Goal: Task Accomplishment & Management: Complete application form

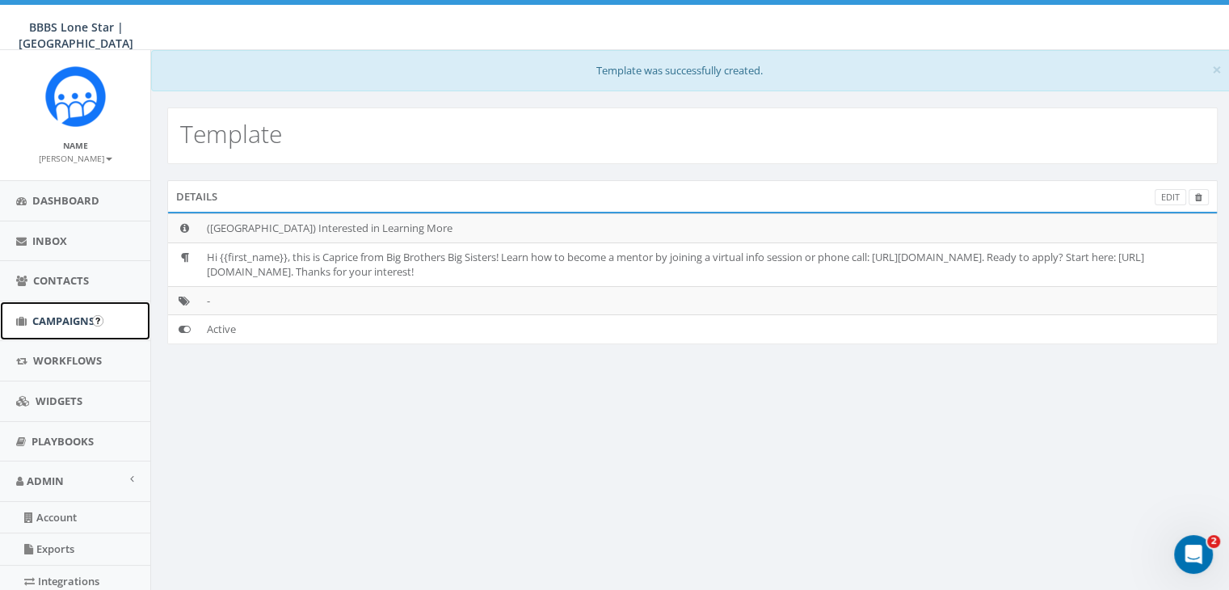
click at [77, 322] on span "Campaigns" at bounding box center [63, 321] width 62 height 15
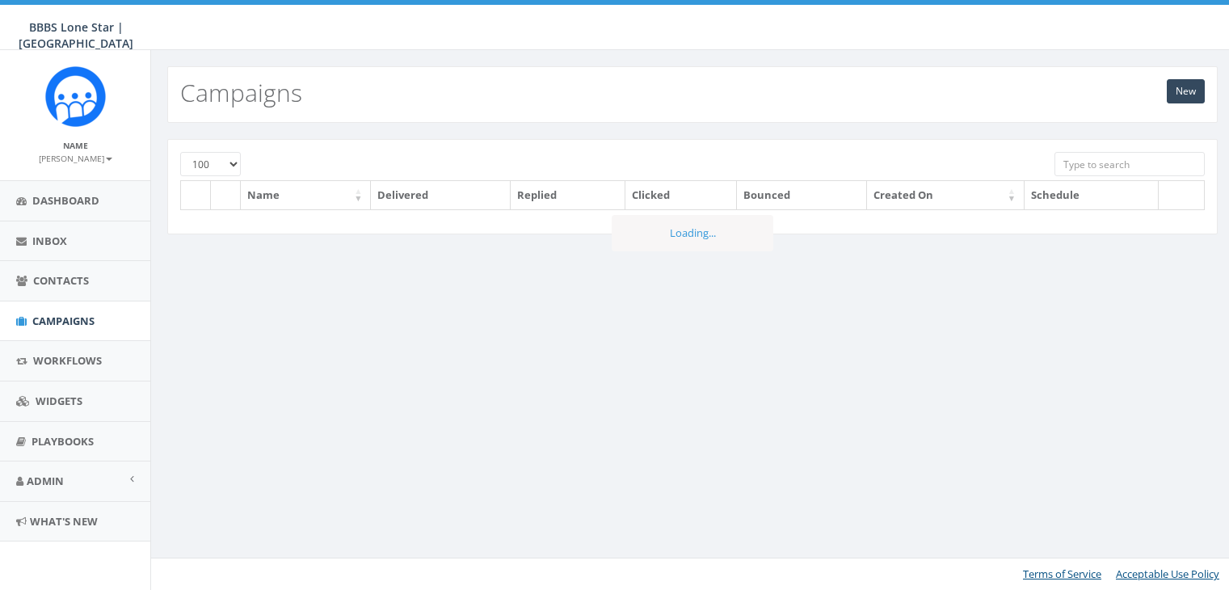
select select "100"
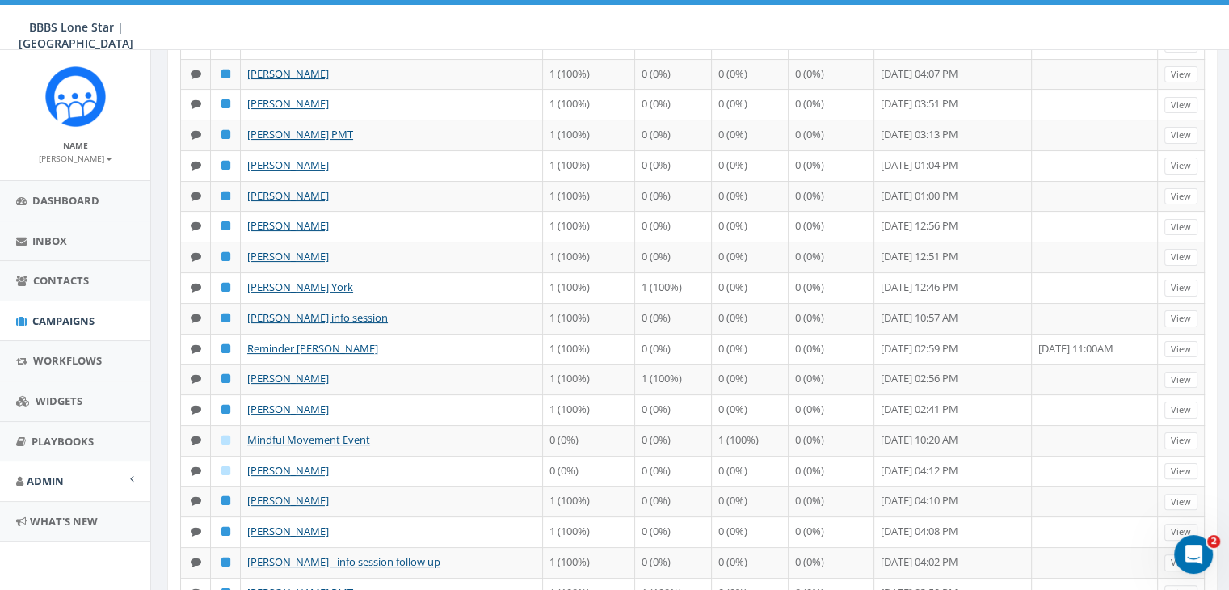
scroll to position [323, 0]
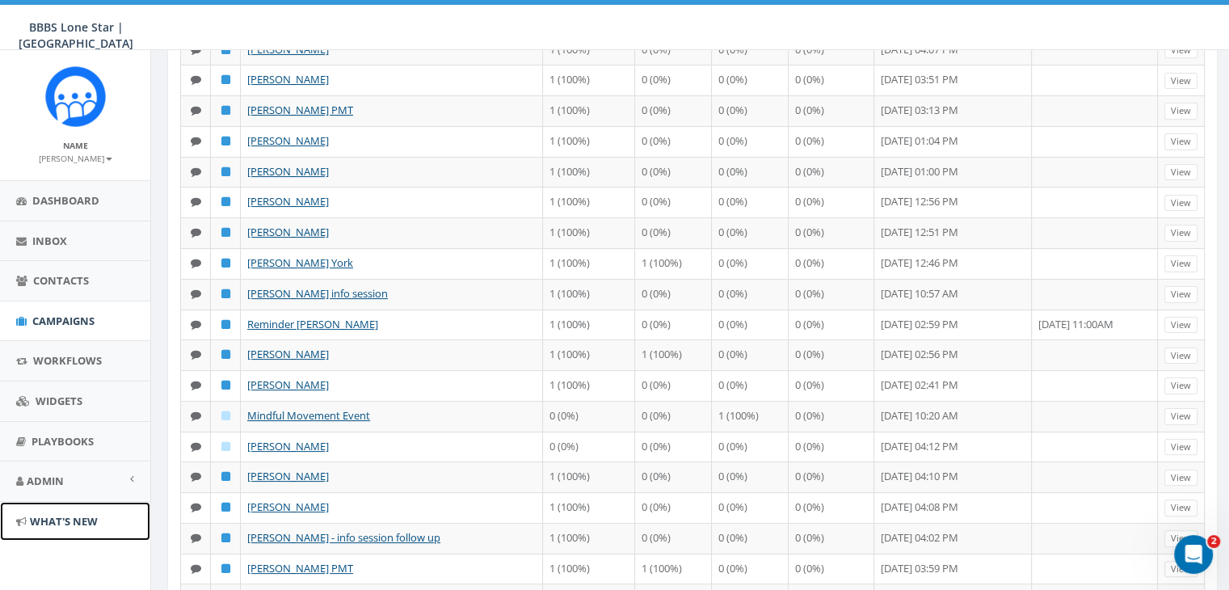
click at [76, 518] on span "What's New" at bounding box center [64, 521] width 68 height 15
click at [132, 480] on span at bounding box center [132, 479] width 4 height 11
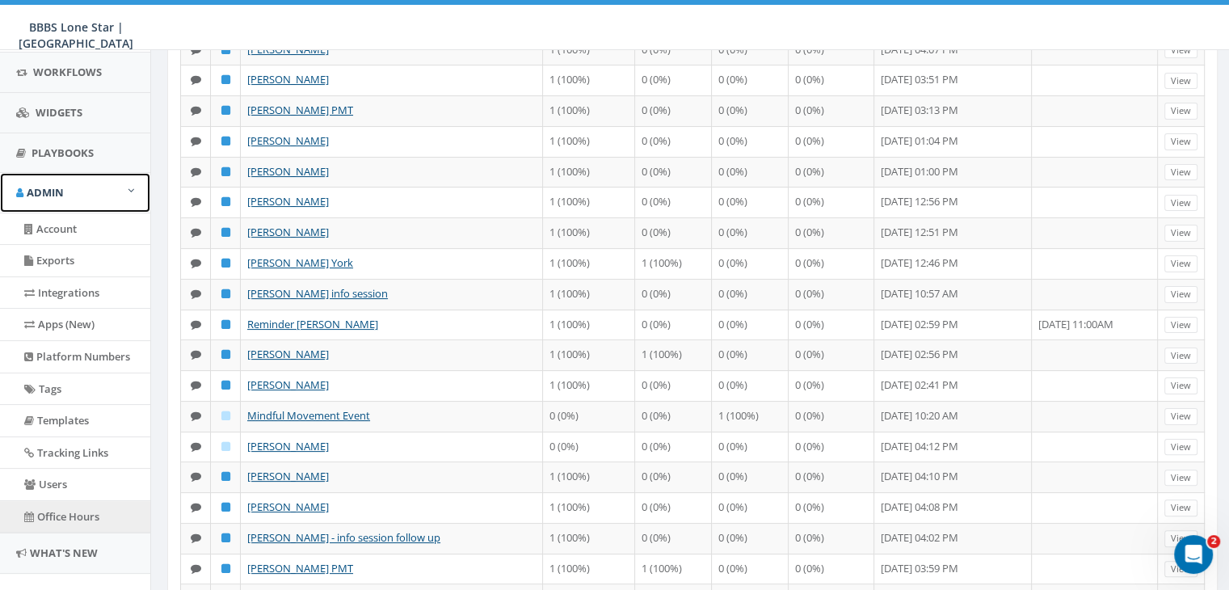
scroll to position [314, 0]
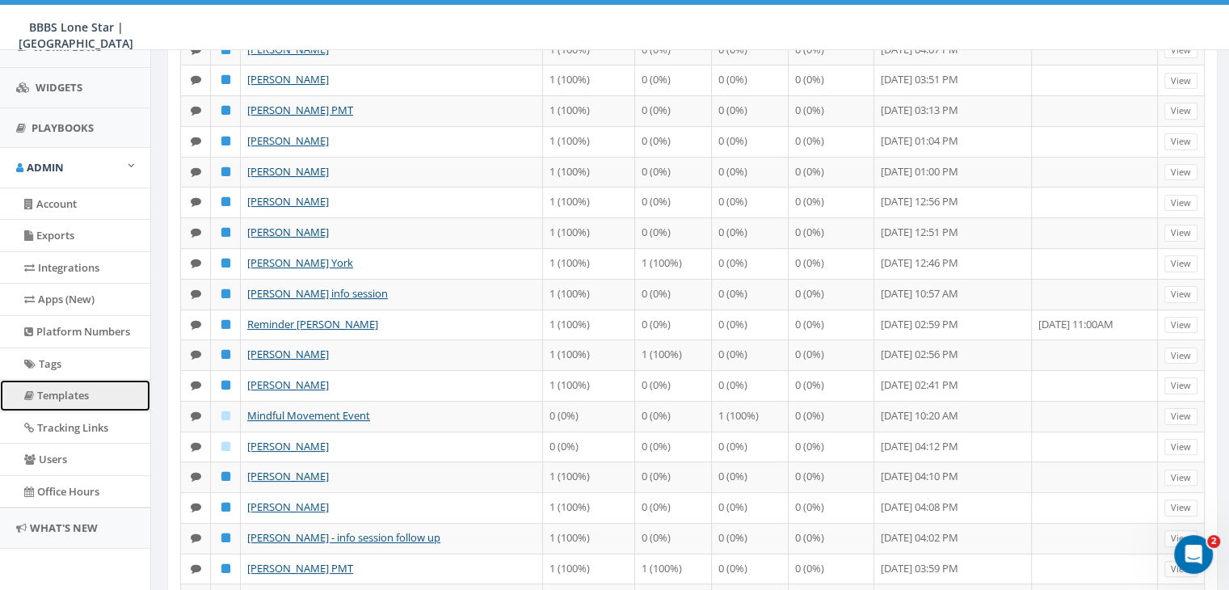
click at [74, 395] on link "Templates" at bounding box center [75, 396] width 150 height 32
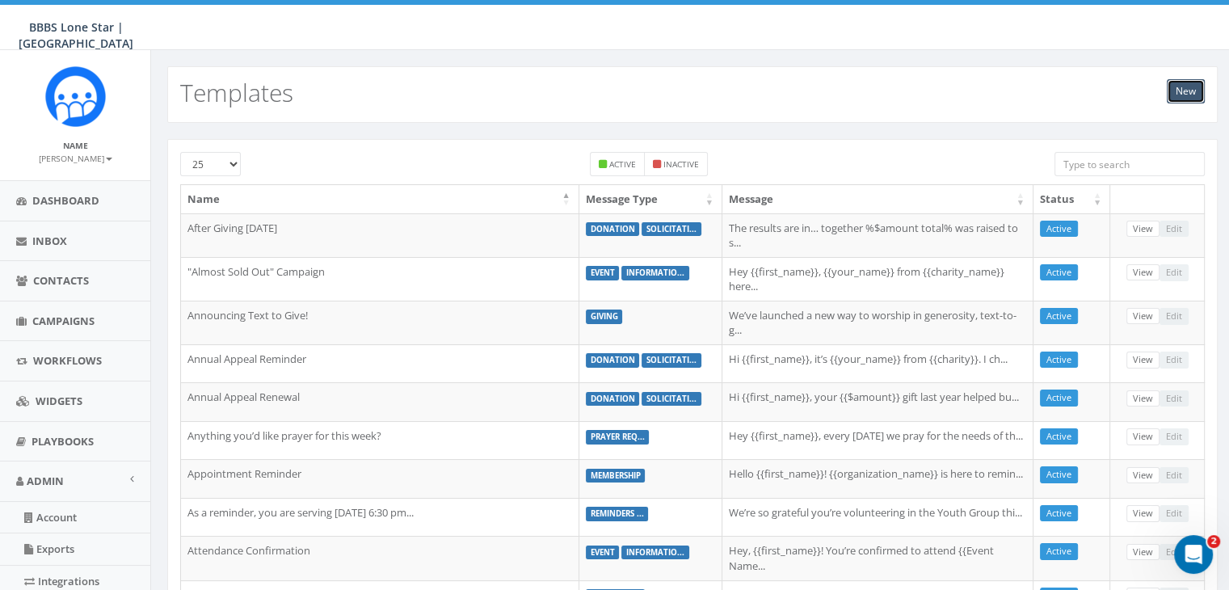
click at [1180, 93] on link "New" at bounding box center [1186, 91] width 38 height 24
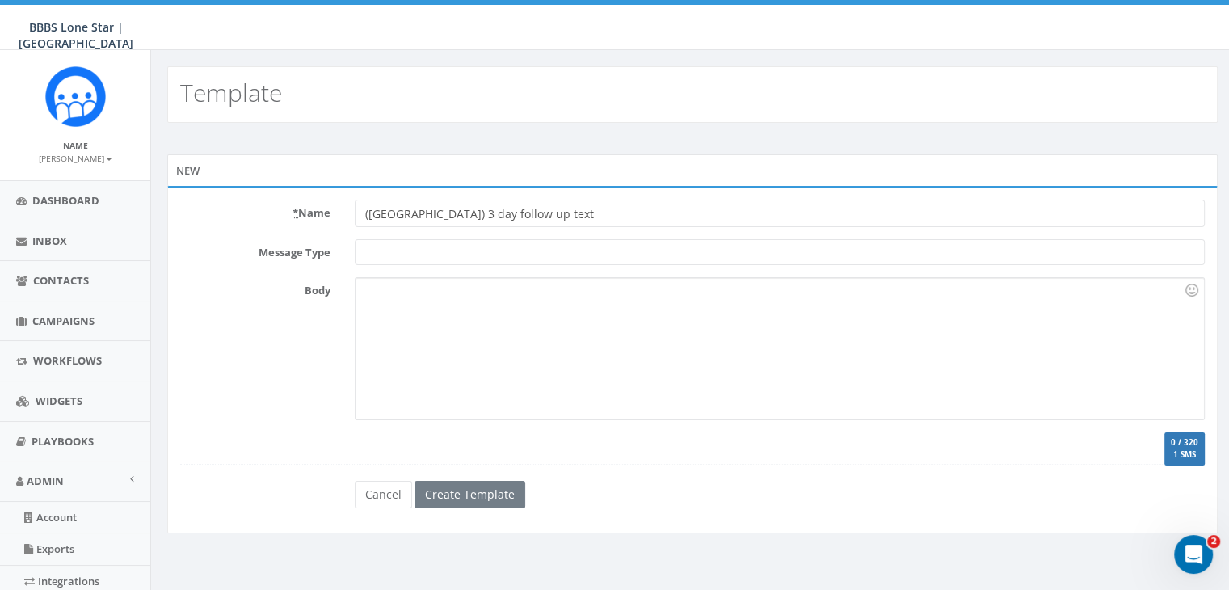
type input "(Dallas) 3 day follow up text"
click at [539, 302] on div at bounding box center [780, 348] width 848 height 141
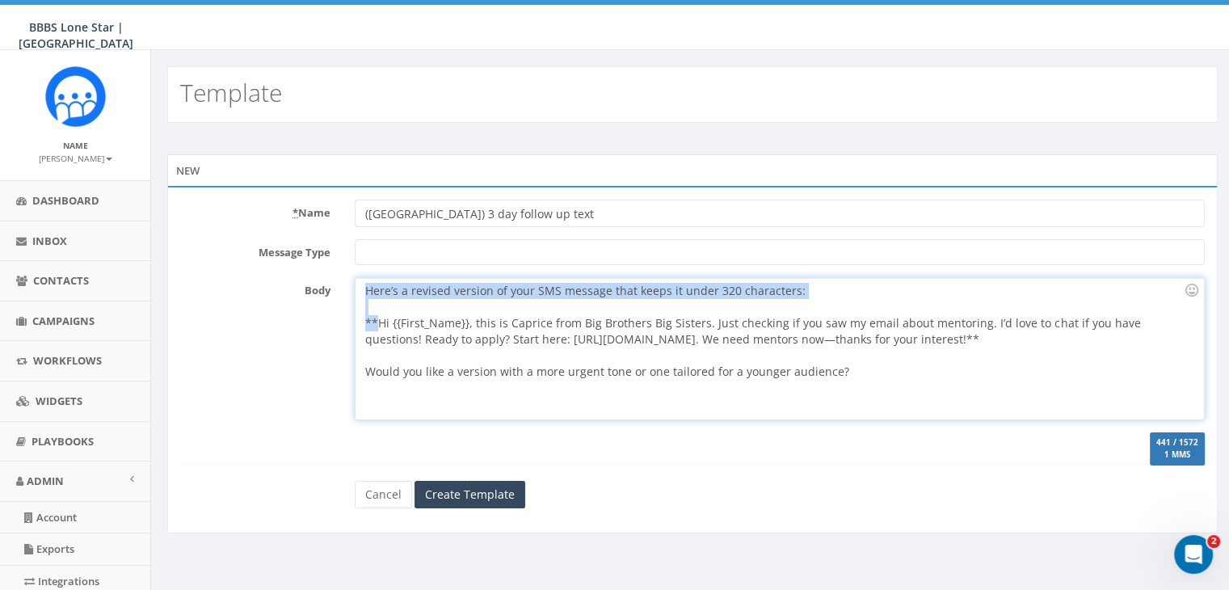
drag, startPoint x: 360, startPoint y: 288, endPoint x: 376, endPoint y: 320, distance: 36.1
click at [376, 320] on div "Here’s a revised version of your SMS message that keeps it under 320 characters…" at bounding box center [780, 348] width 848 height 141
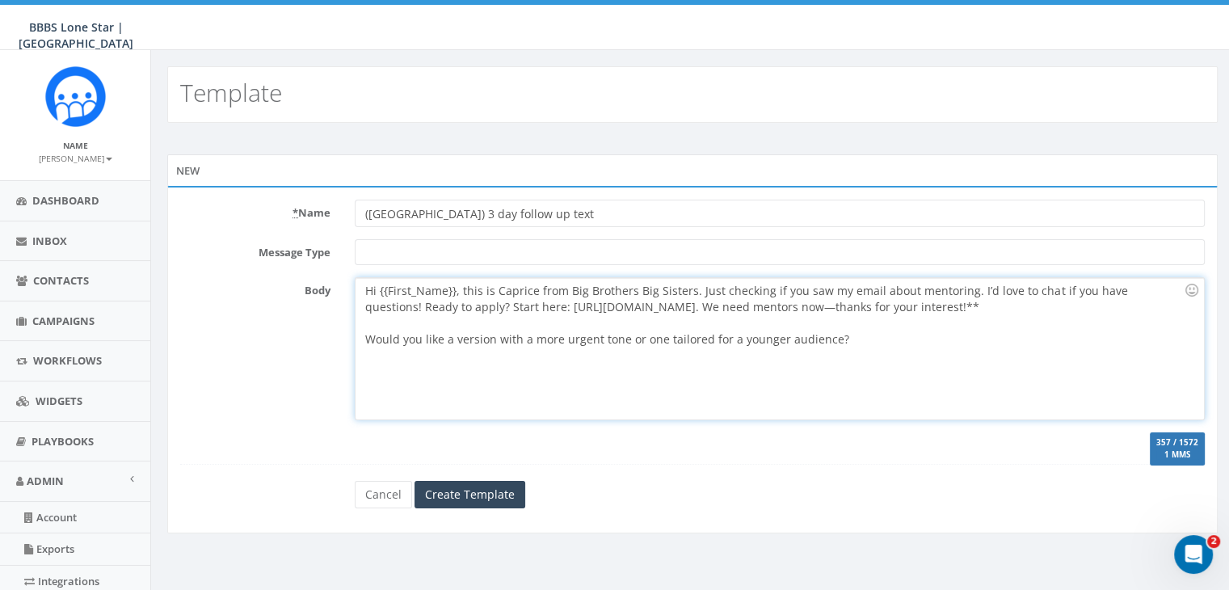
drag, startPoint x: 955, startPoint y: 305, endPoint x: 989, endPoint y: 372, distance: 74.4
click at [989, 372] on div "Hi {{First_Name}}, this is Caprice from Big Brothers Big Sisters. Just checking…" at bounding box center [780, 348] width 848 height 141
click at [989, 373] on div "Hi {{First_Name}}, this is Caprice from Big Brothers Big Sisters. Just checking…" at bounding box center [780, 348] width 848 height 141
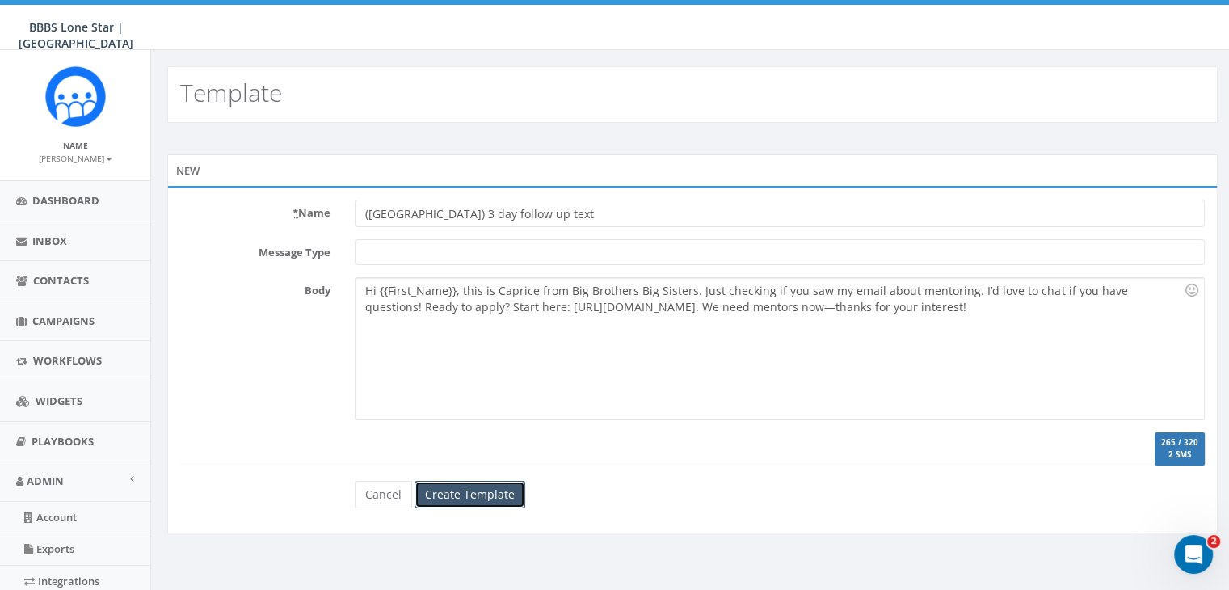
click at [473, 495] on input "Create Template" at bounding box center [470, 494] width 111 height 27
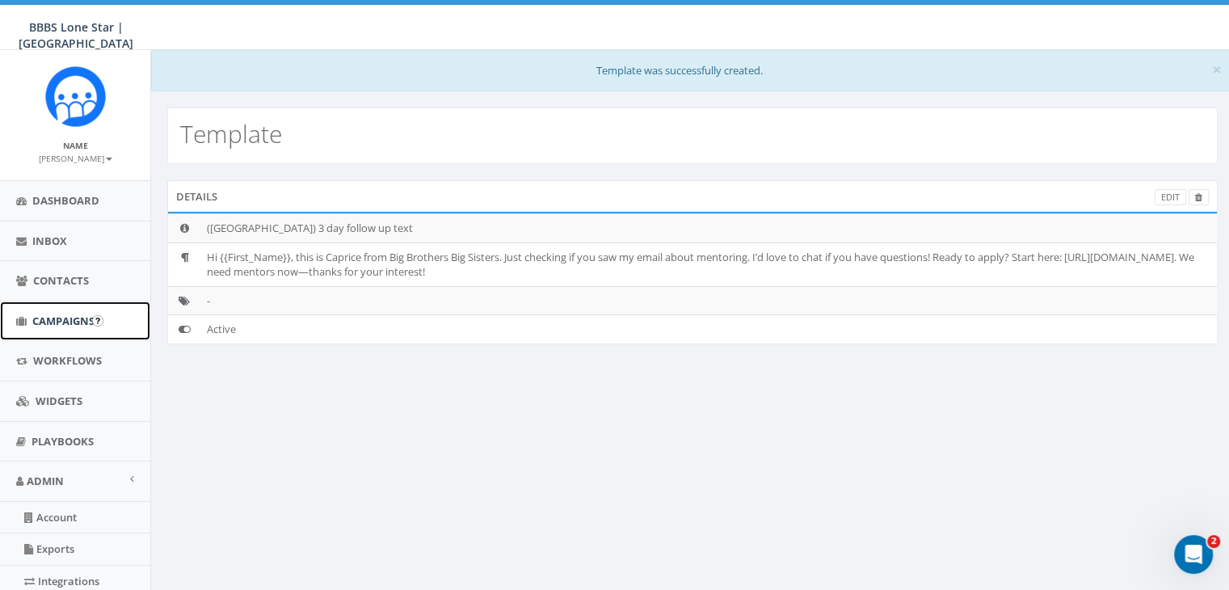
drag, startPoint x: 70, startPoint y: 309, endPoint x: 58, endPoint y: 314, distance: 13.1
click at [68, 309] on link "Campaigns" at bounding box center [75, 321] width 150 height 40
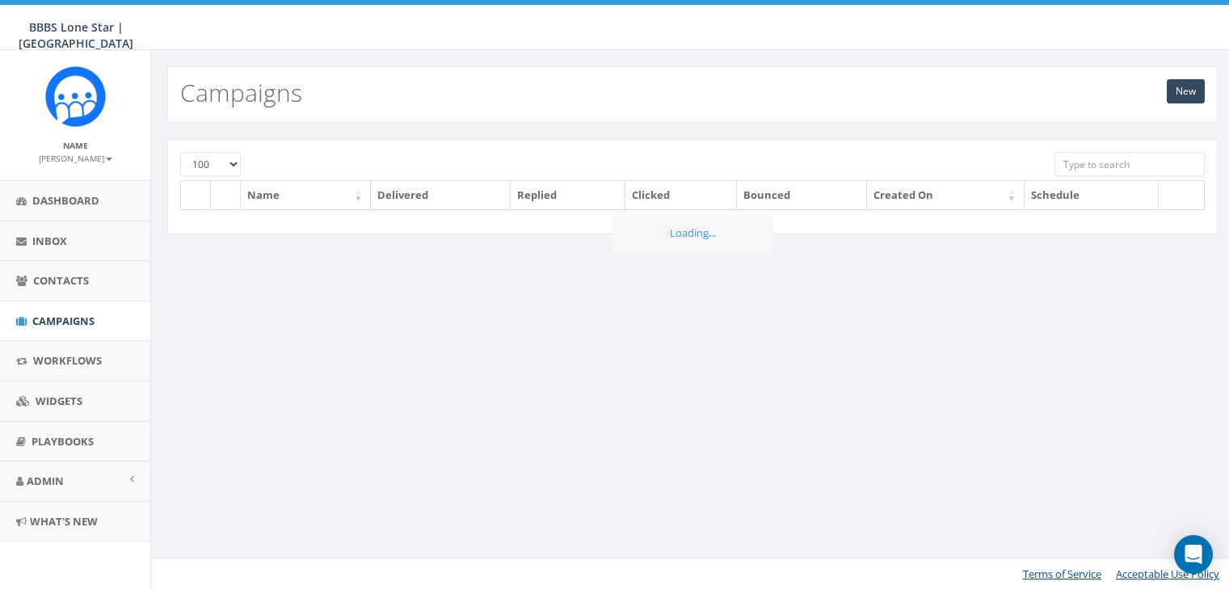
select select "100"
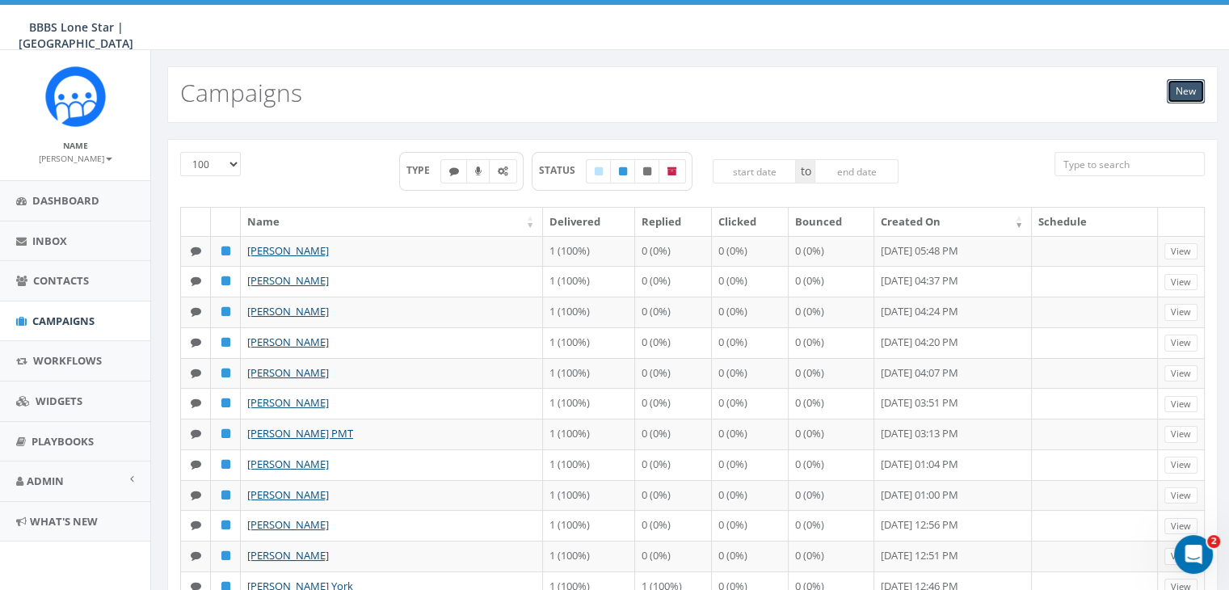
click at [1189, 86] on link "New" at bounding box center [1186, 91] width 38 height 24
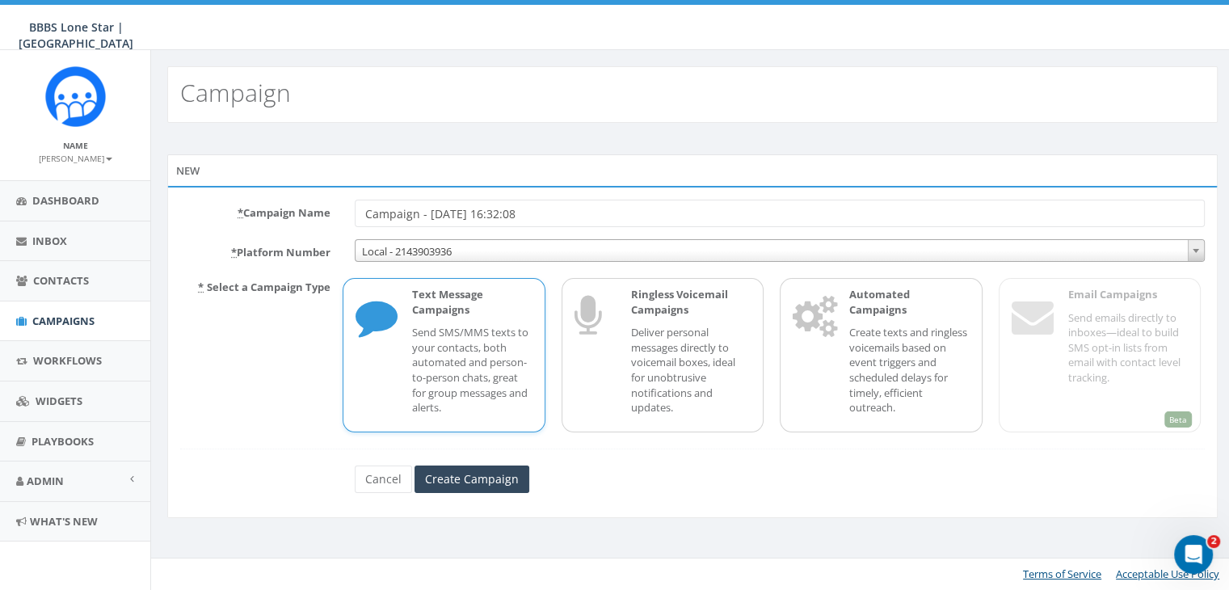
drag, startPoint x: 543, startPoint y: 215, endPoint x: 338, endPoint y: 221, distance: 205.3
click at [343, 221] on div "Campaign - [DATE] 16:32:08" at bounding box center [780, 213] width 874 height 27
type input "[PERSON_NAME] 3 day follow up"
click at [495, 469] on input "Create Campaign" at bounding box center [472, 478] width 115 height 27
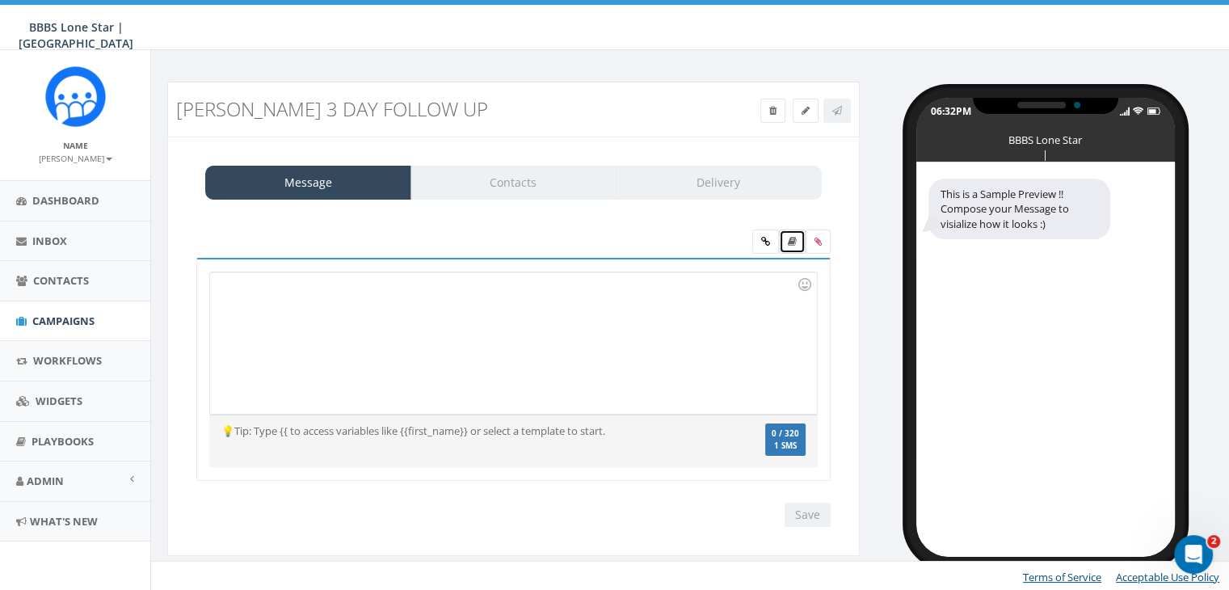
click at [794, 238] on icon at bounding box center [792, 242] width 9 height 10
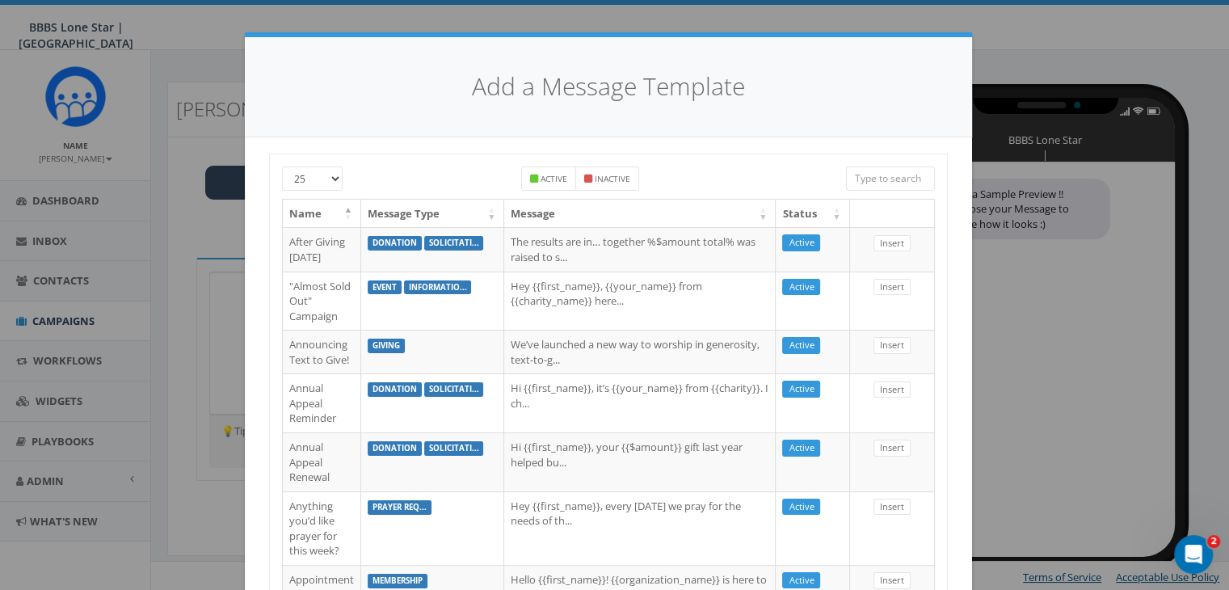
click at [885, 179] on input "search" at bounding box center [890, 178] width 89 height 24
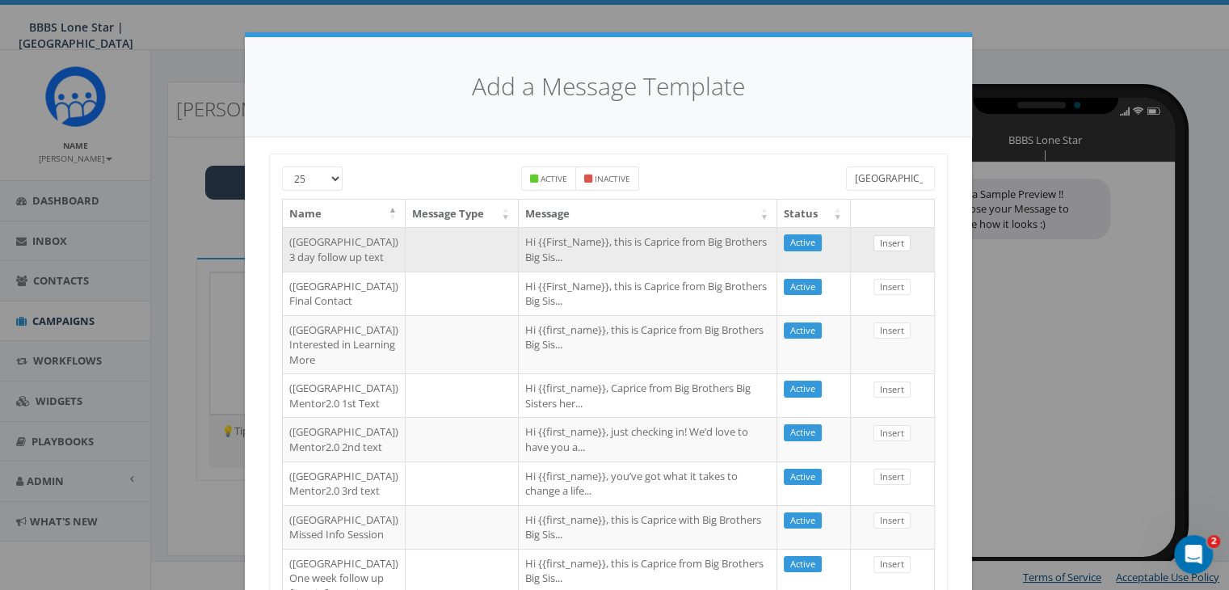
type input "Dallas"
click at [891, 243] on link "Insert" at bounding box center [891, 243] width 37 height 17
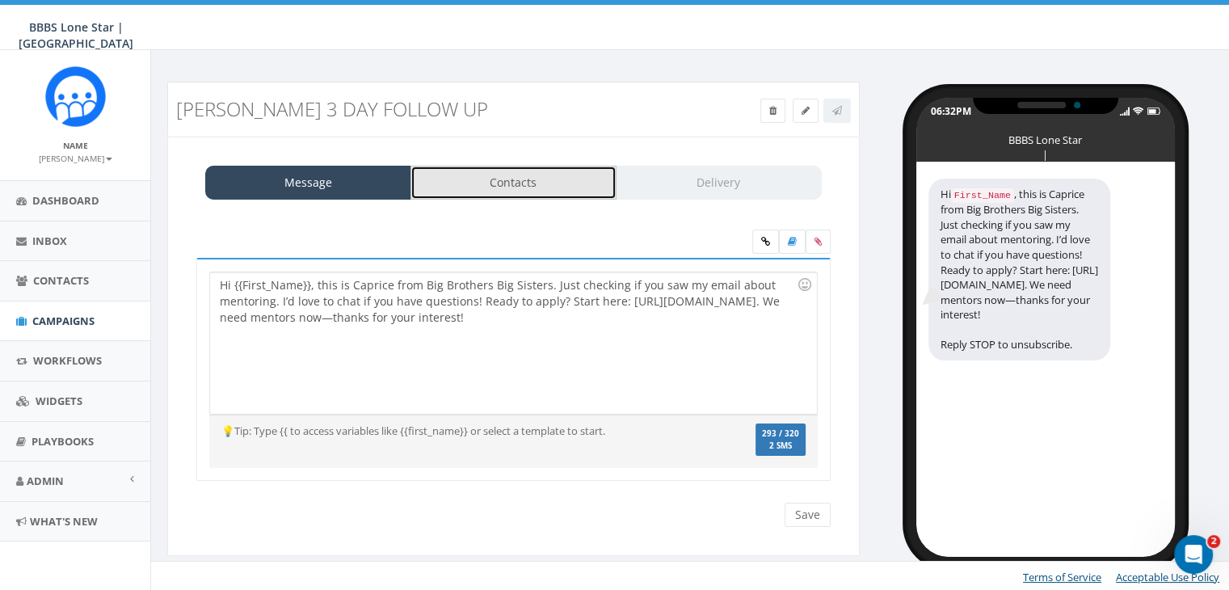
click at [556, 179] on link "Contacts" at bounding box center [513, 183] width 206 height 34
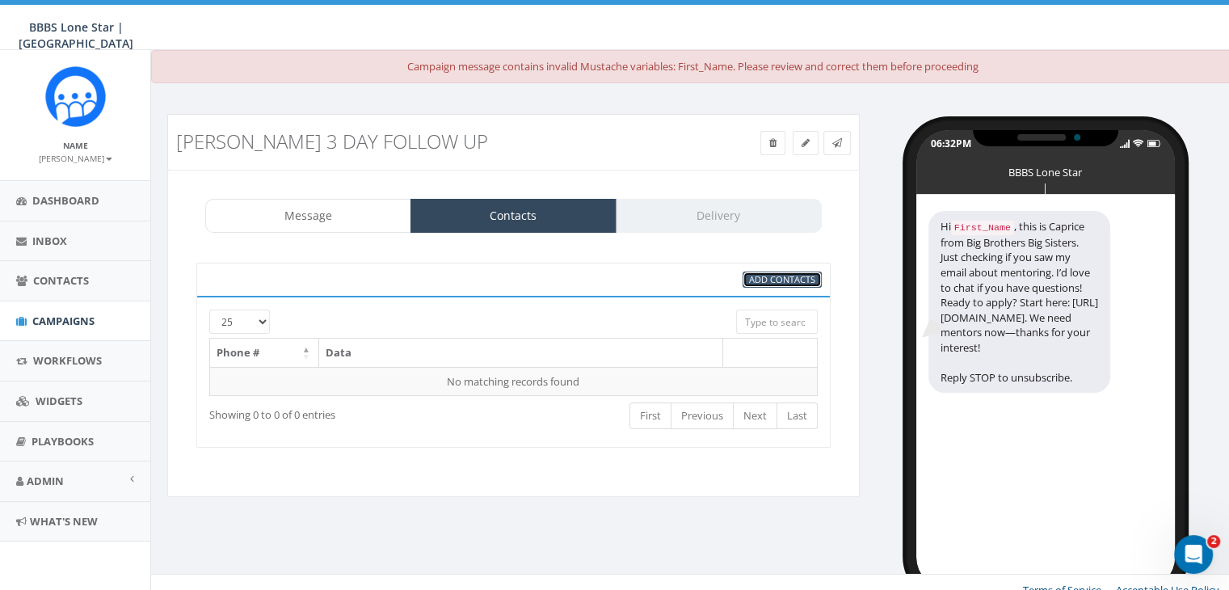
click at [763, 277] on span "Add Contacts" at bounding box center [782, 279] width 66 height 12
select select
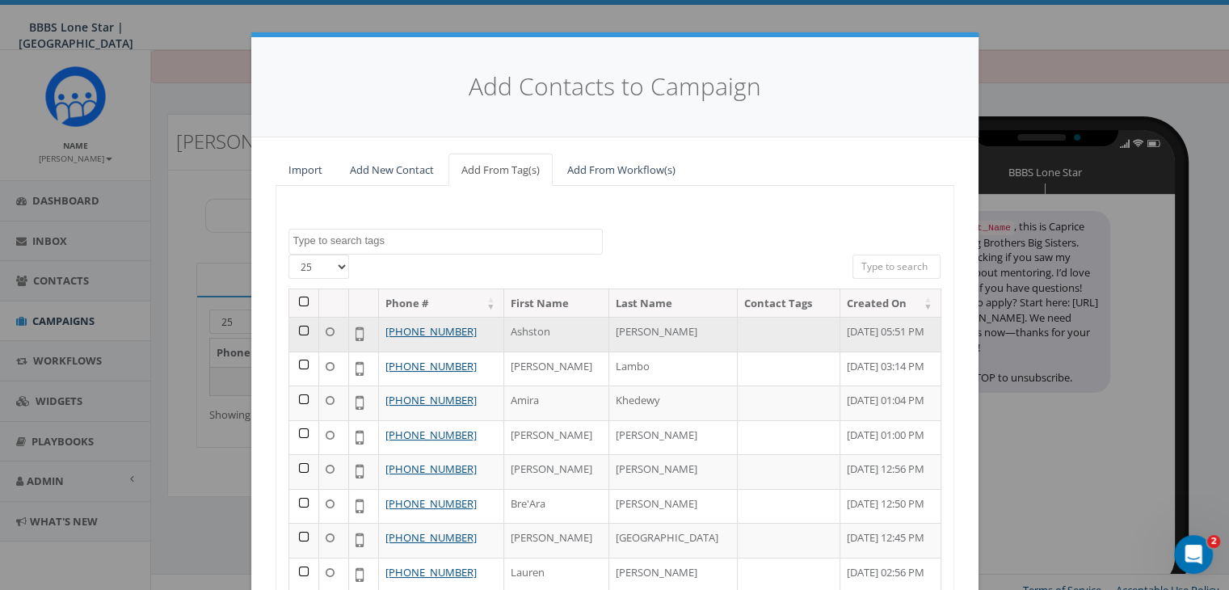
click at [295, 326] on td at bounding box center [304, 334] width 30 height 35
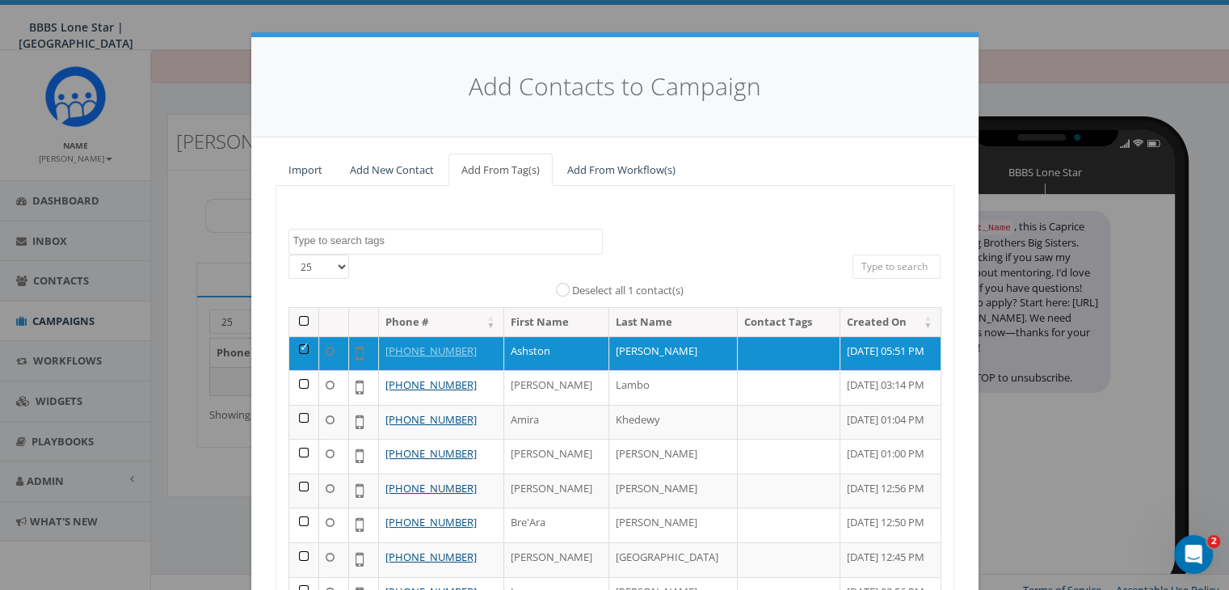
scroll to position [229, 0]
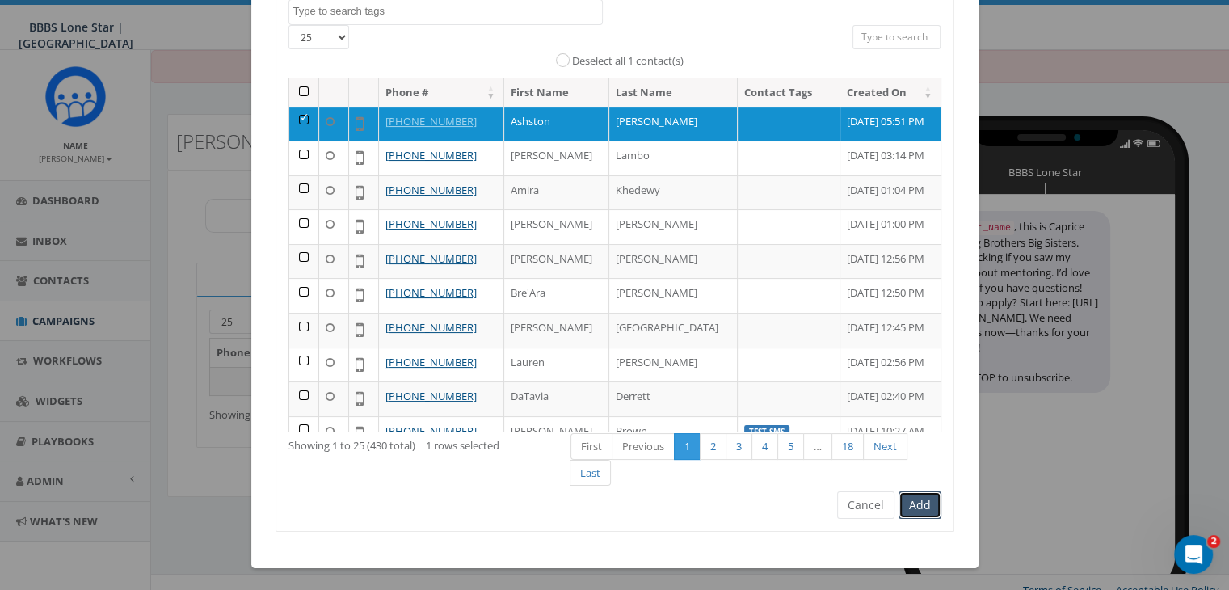
click at [920, 510] on button "Add" at bounding box center [920, 504] width 43 height 27
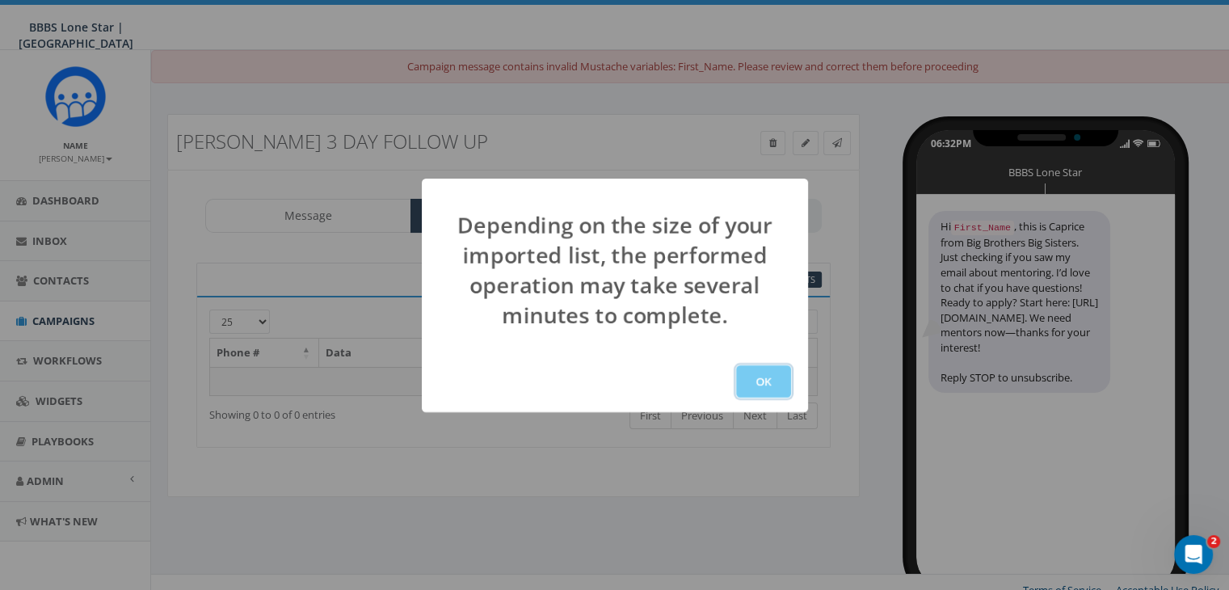
click at [769, 385] on button "OK" at bounding box center [763, 381] width 55 height 32
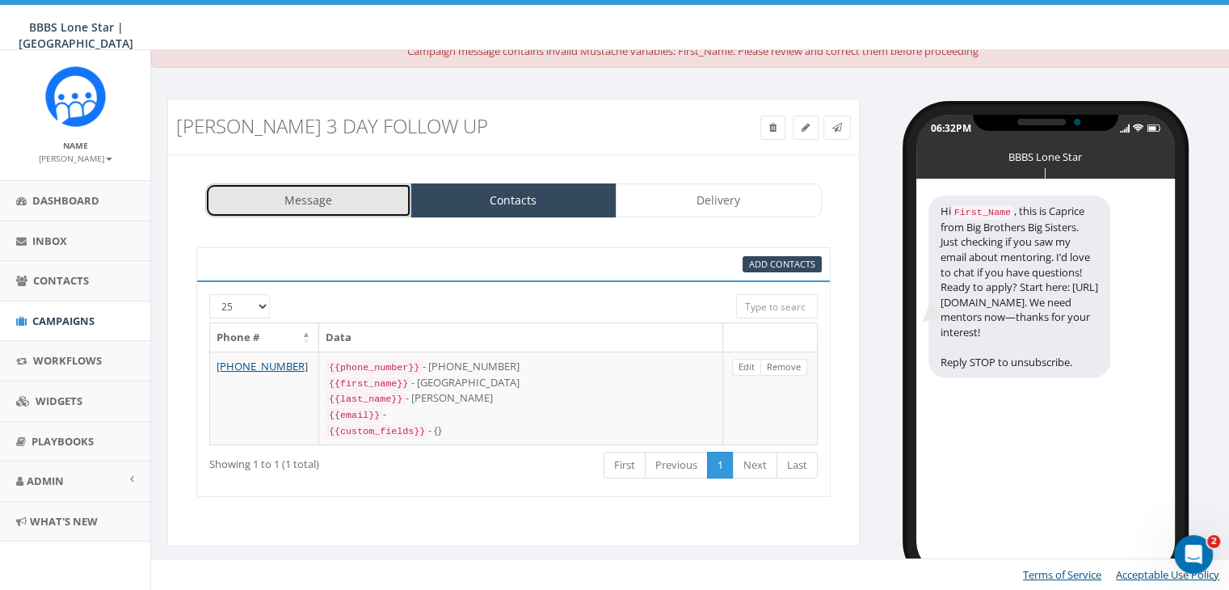
click at [339, 197] on link "Message" at bounding box center [308, 200] width 206 height 34
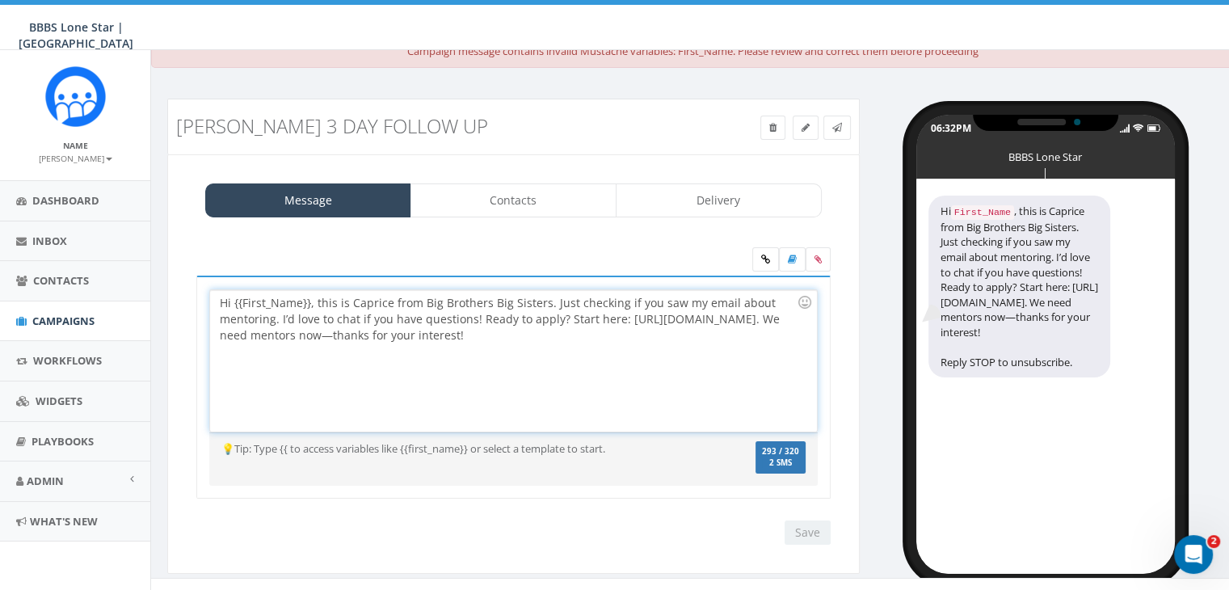
click at [309, 301] on div "Hi {{First_Name}}, this is Caprice from Big Brothers Big Sisters. Just checking…" at bounding box center [513, 360] width 606 height 141
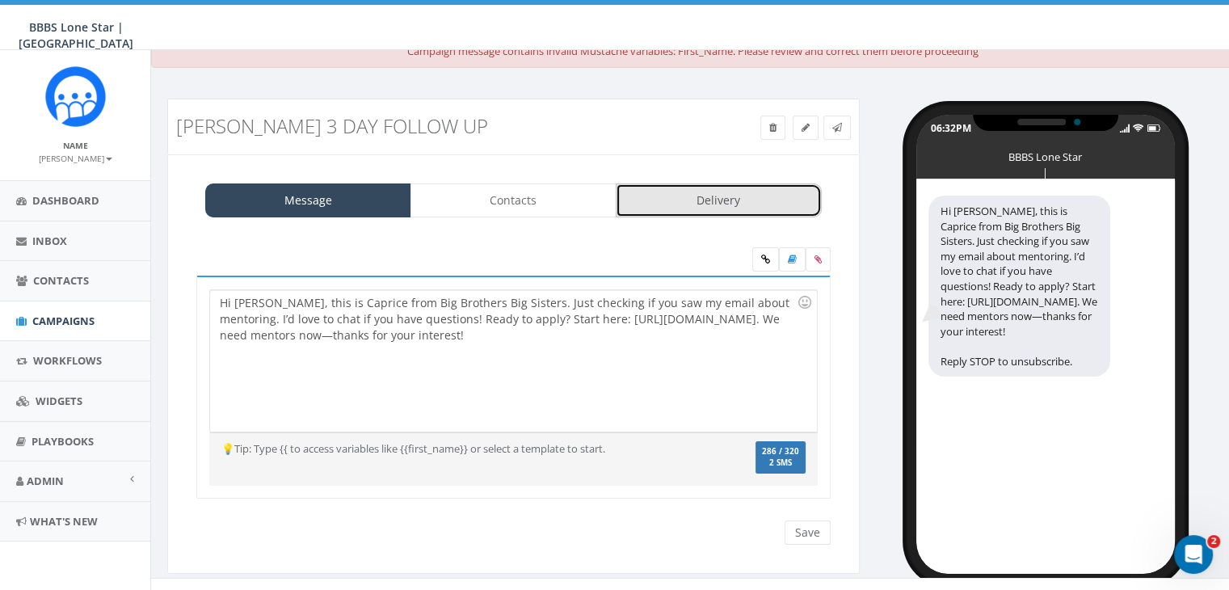
click at [729, 189] on link "Delivery" at bounding box center [719, 200] width 206 height 34
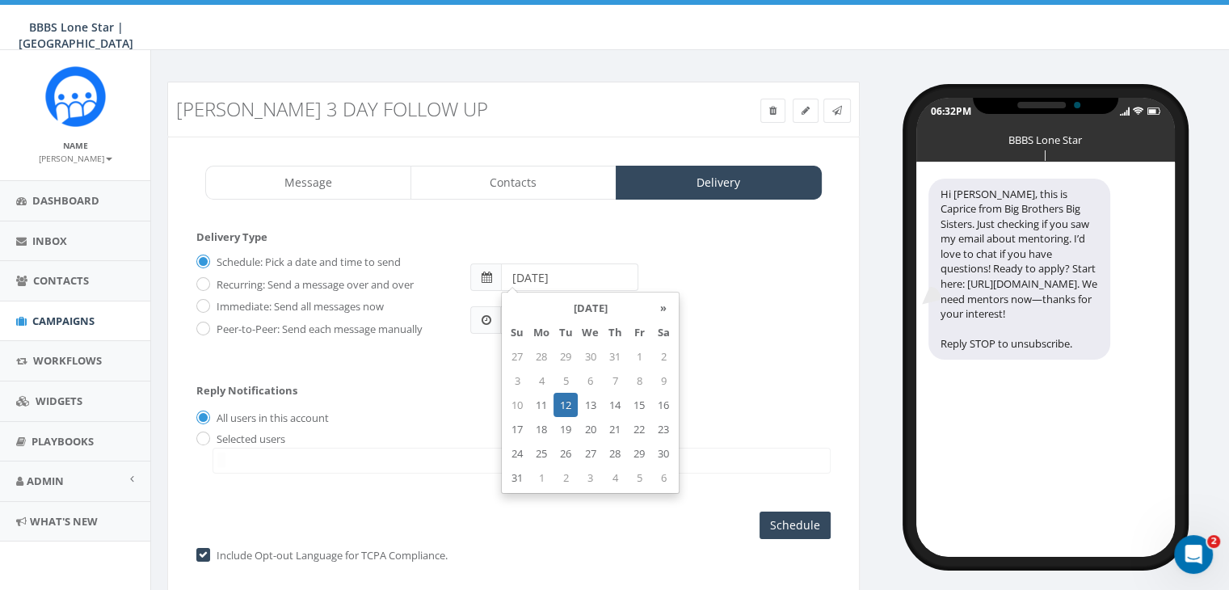
click at [595, 277] on input "2025-08-12" at bounding box center [569, 276] width 137 height 27
click at [591, 402] on td "13" at bounding box center [590, 405] width 25 height 24
type input "2025-08-13"
click at [721, 329] on div "06:32PM CDT" at bounding box center [650, 312] width 384 height 43
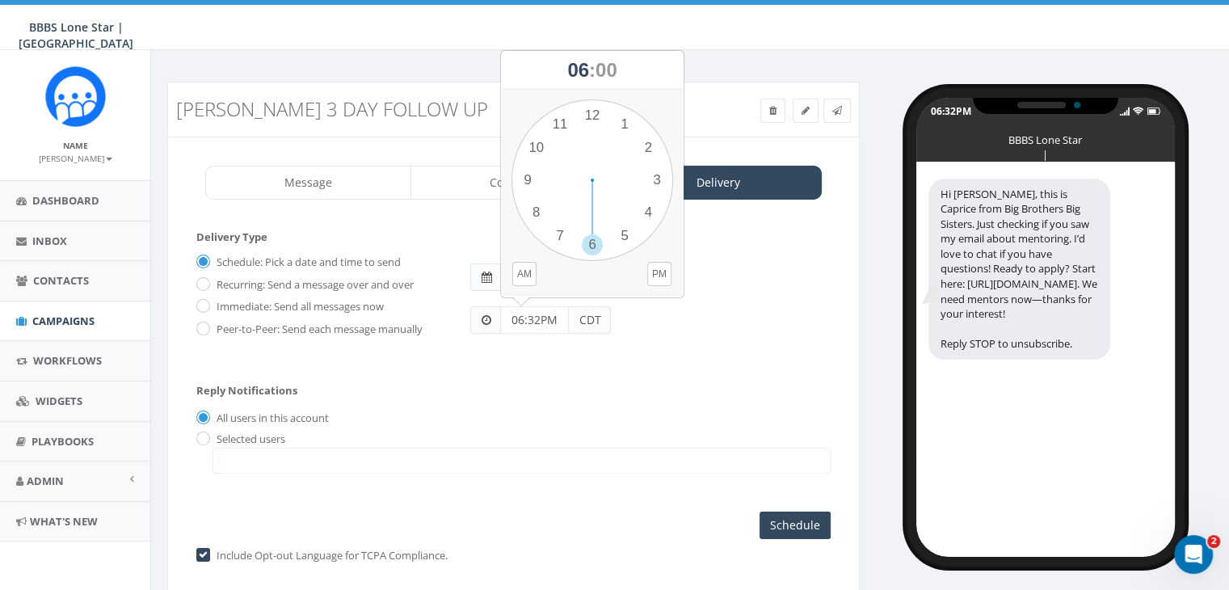
drag, startPoint x: 545, startPoint y: 322, endPoint x: 500, endPoint y: 318, distance: 44.6
click at [500, 318] on input "06:32PM" at bounding box center [534, 319] width 69 height 27
type input "11:00AM"
click at [581, 378] on div "Reply Notifications All users in this account Selected users ayoung@bbbstx.org …" at bounding box center [513, 424] width 634 height 113
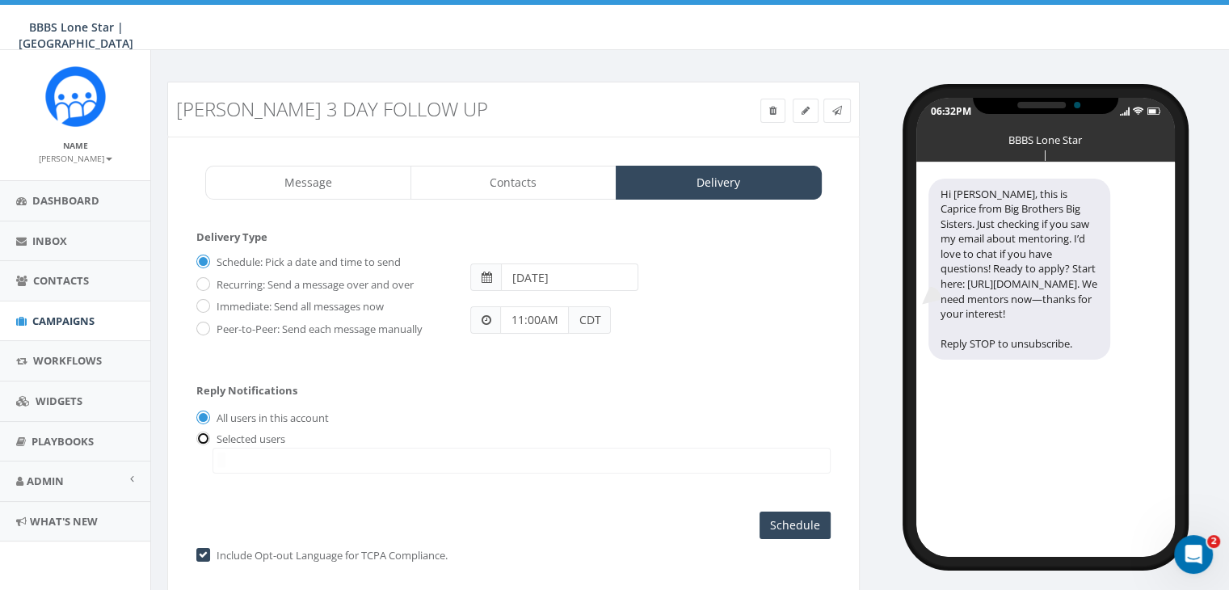
click at [203, 434] on input "radio" at bounding box center [201, 439] width 11 height 11
radio input "true"
click at [262, 461] on span at bounding box center [522, 461] width 618 height 26
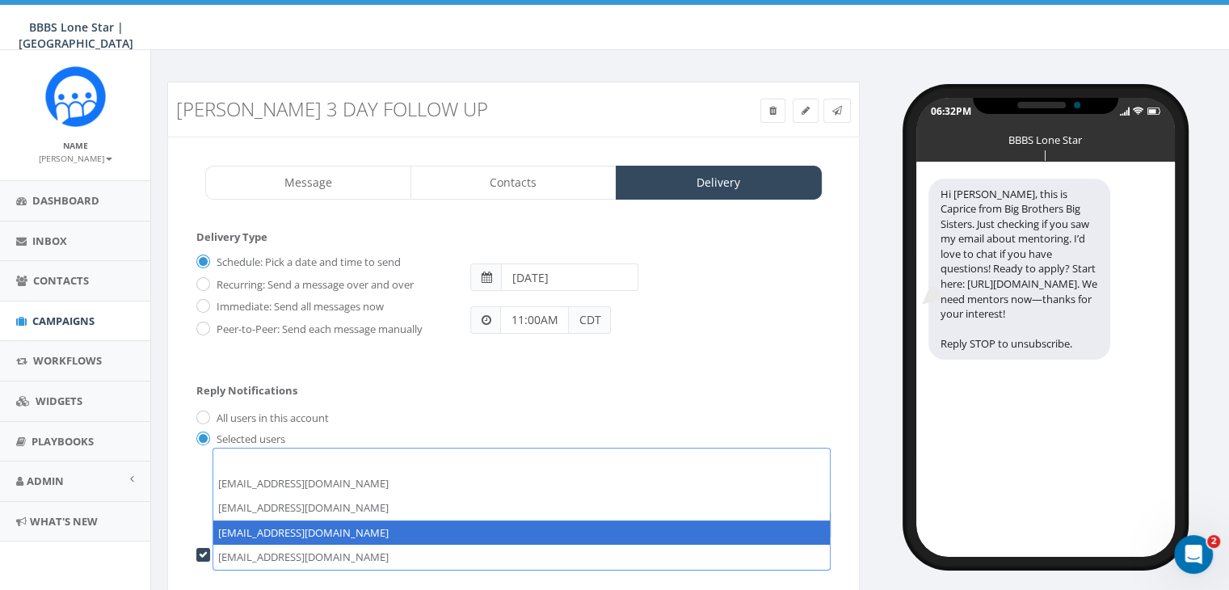
select select "1730"
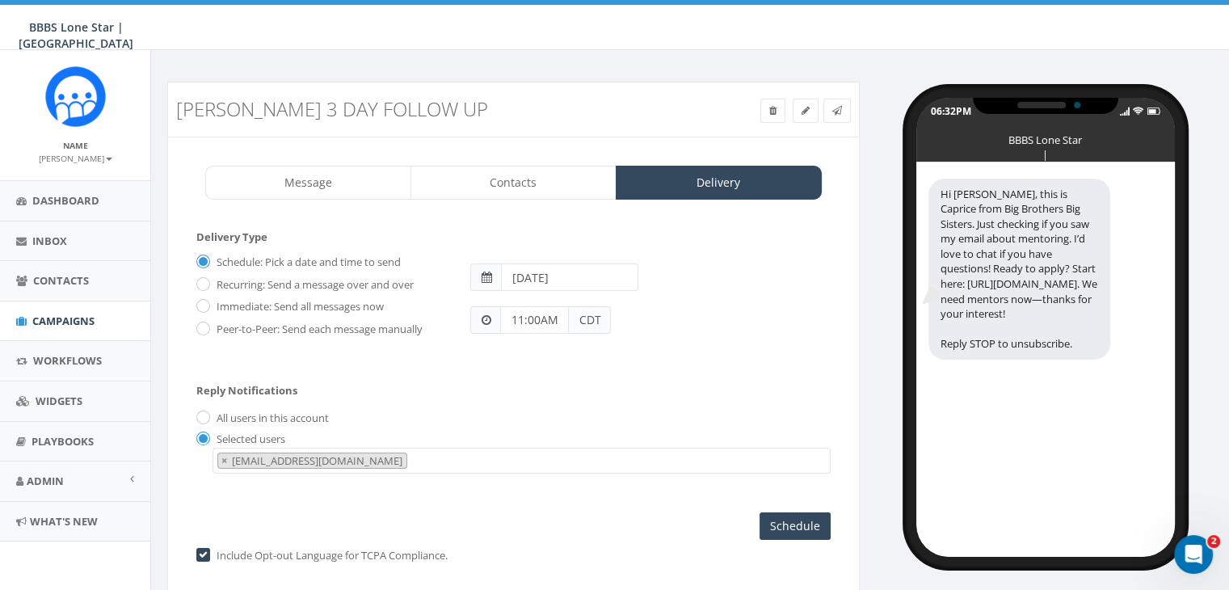
scroll to position [65, 0]
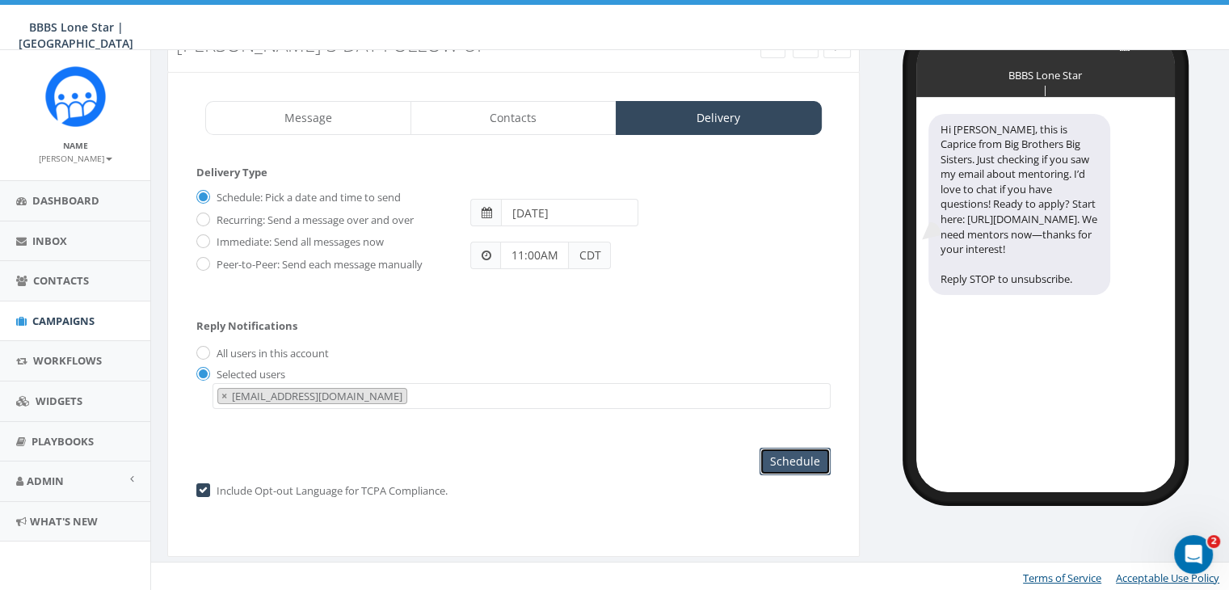
click at [806, 457] on input "Schedule" at bounding box center [795, 461] width 71 height 27
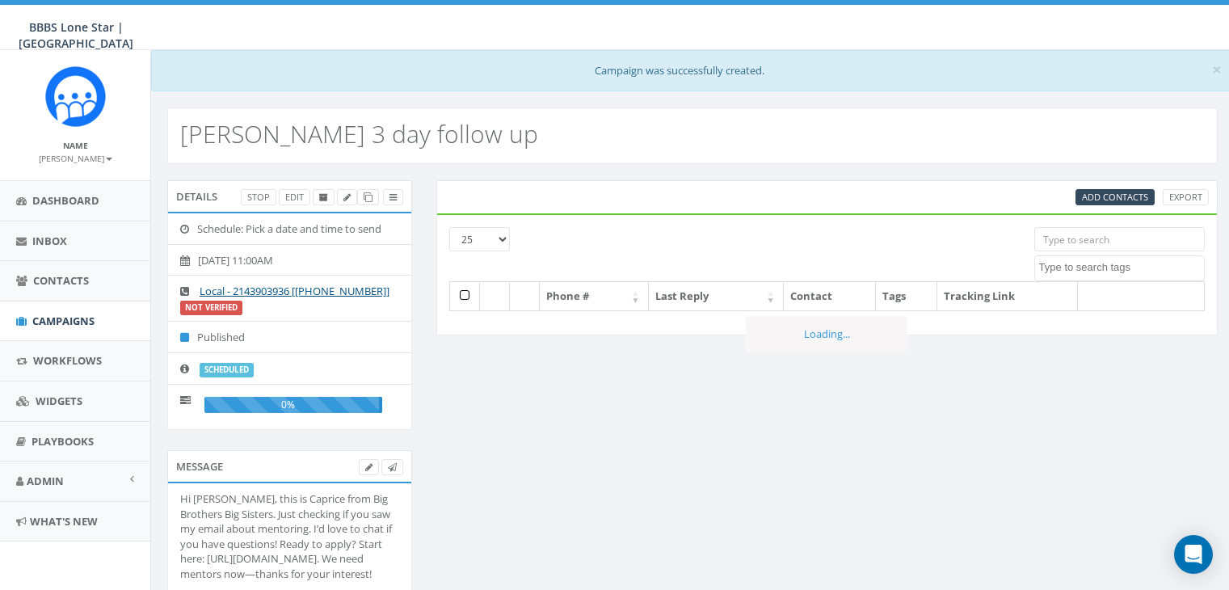
select select
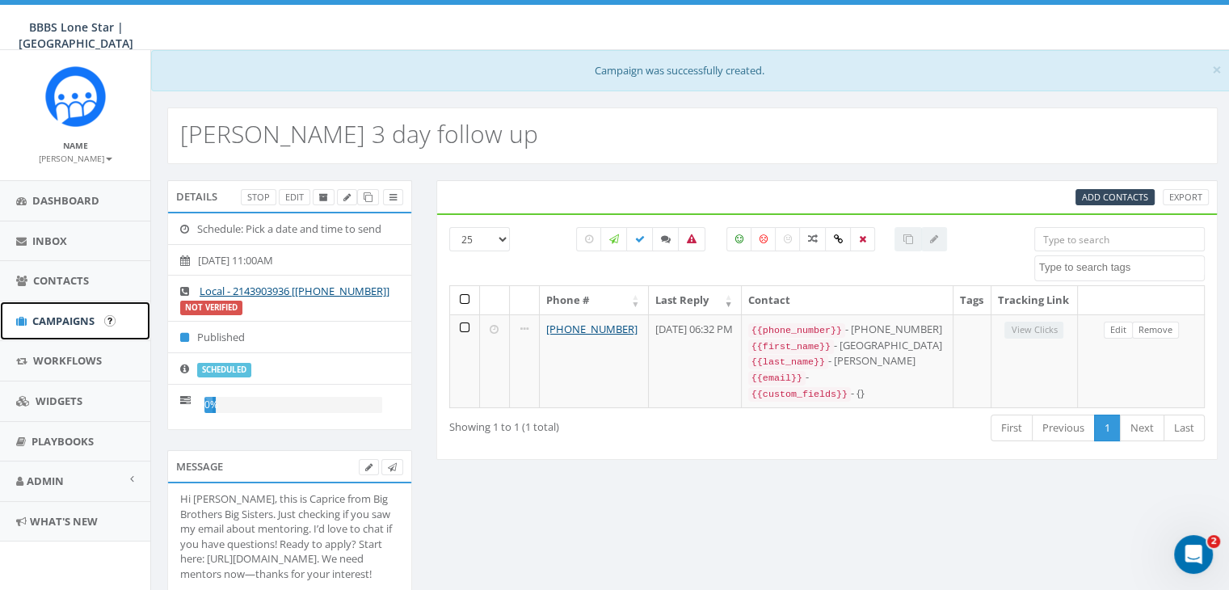
click at [65, 318] on span "Campaigns" at bounding box center [63, 321] width 62 height 15
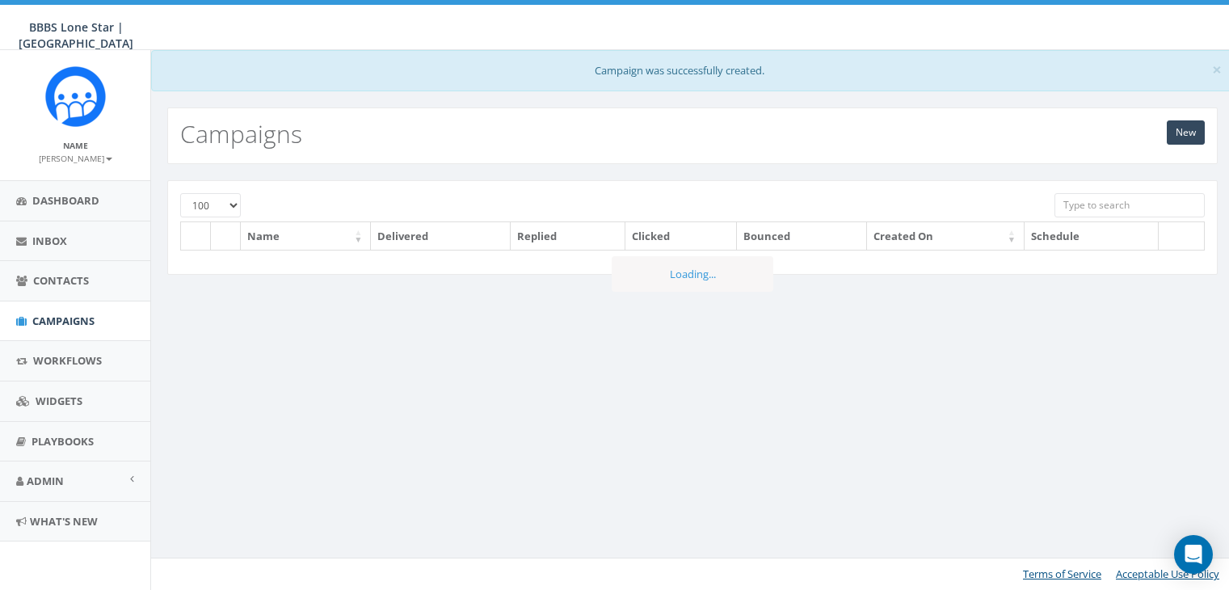
select select "100"
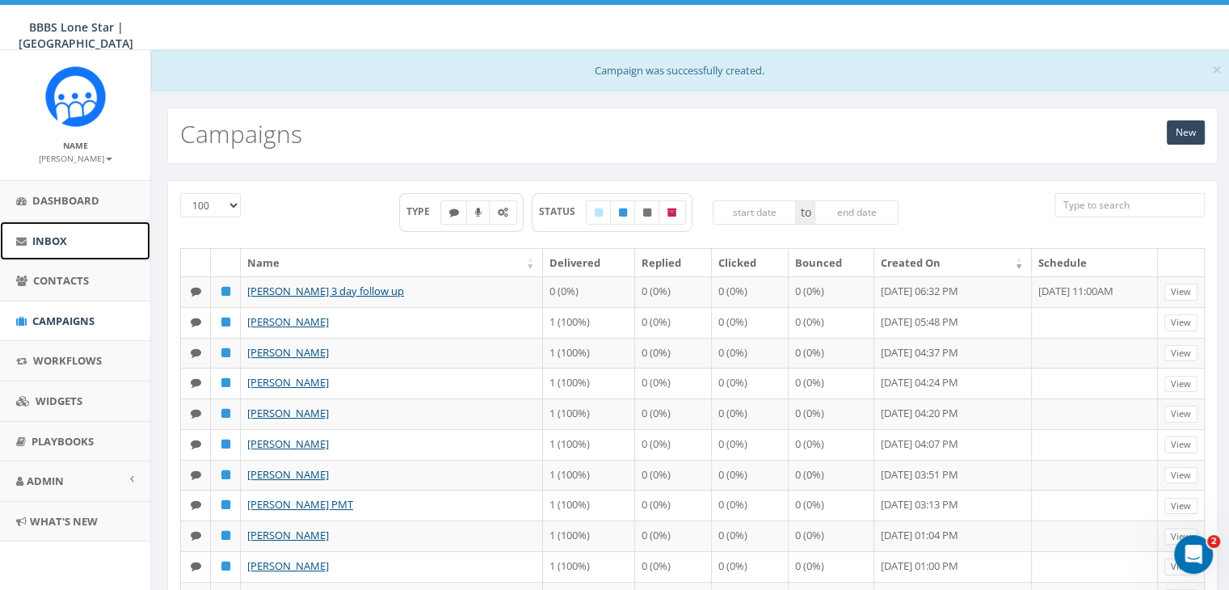
click at [58, 237] on span "Inbox" at bounding box center [49, 241] width 35 height 15
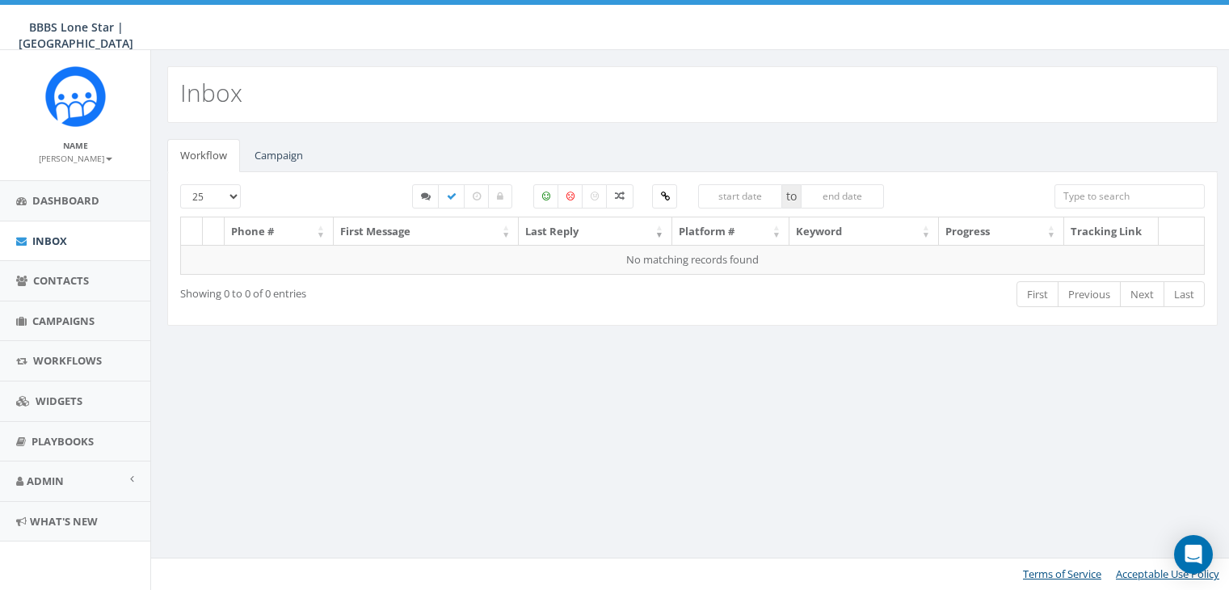
select select
click at [293, 157] on link "Campaign" at bounding box center [279, 155] width 74 height 33
